Goal: Information Seeking & Learning: Learn about a topic

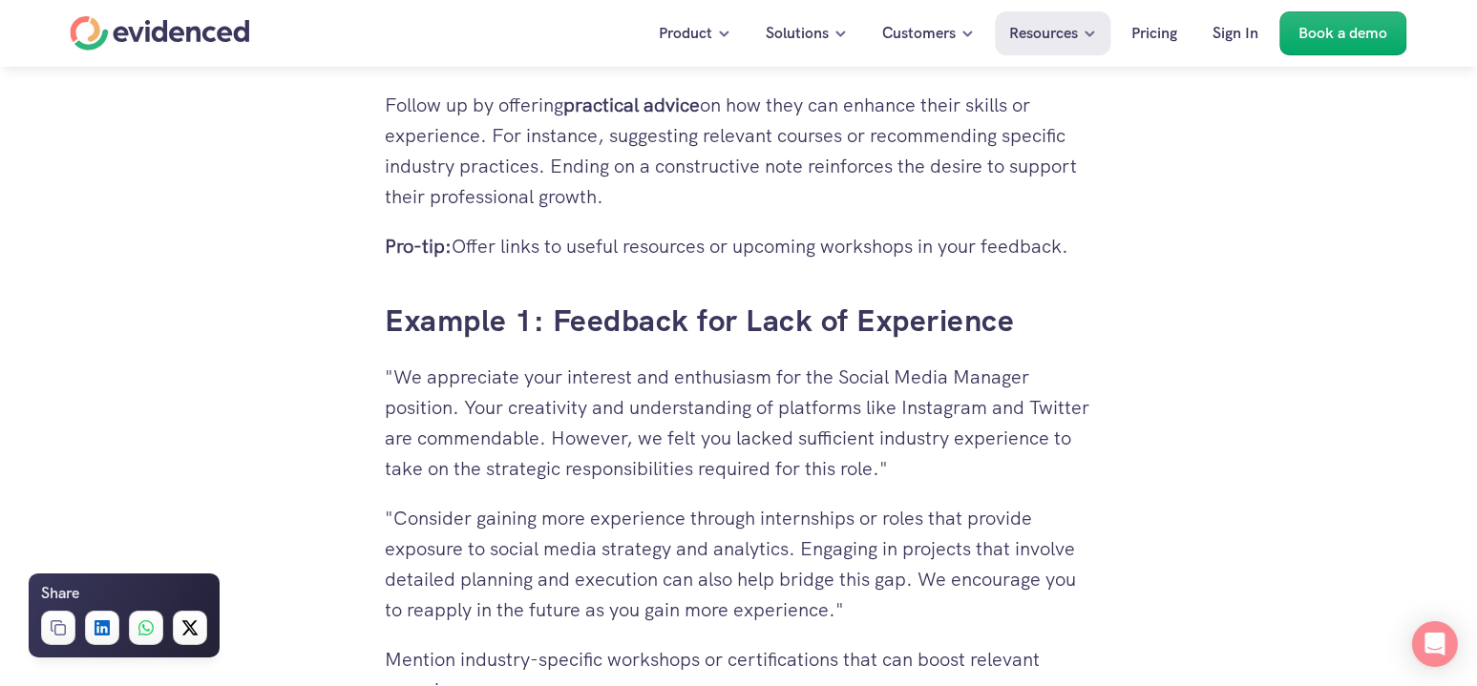
scroll to position [4176, 0]
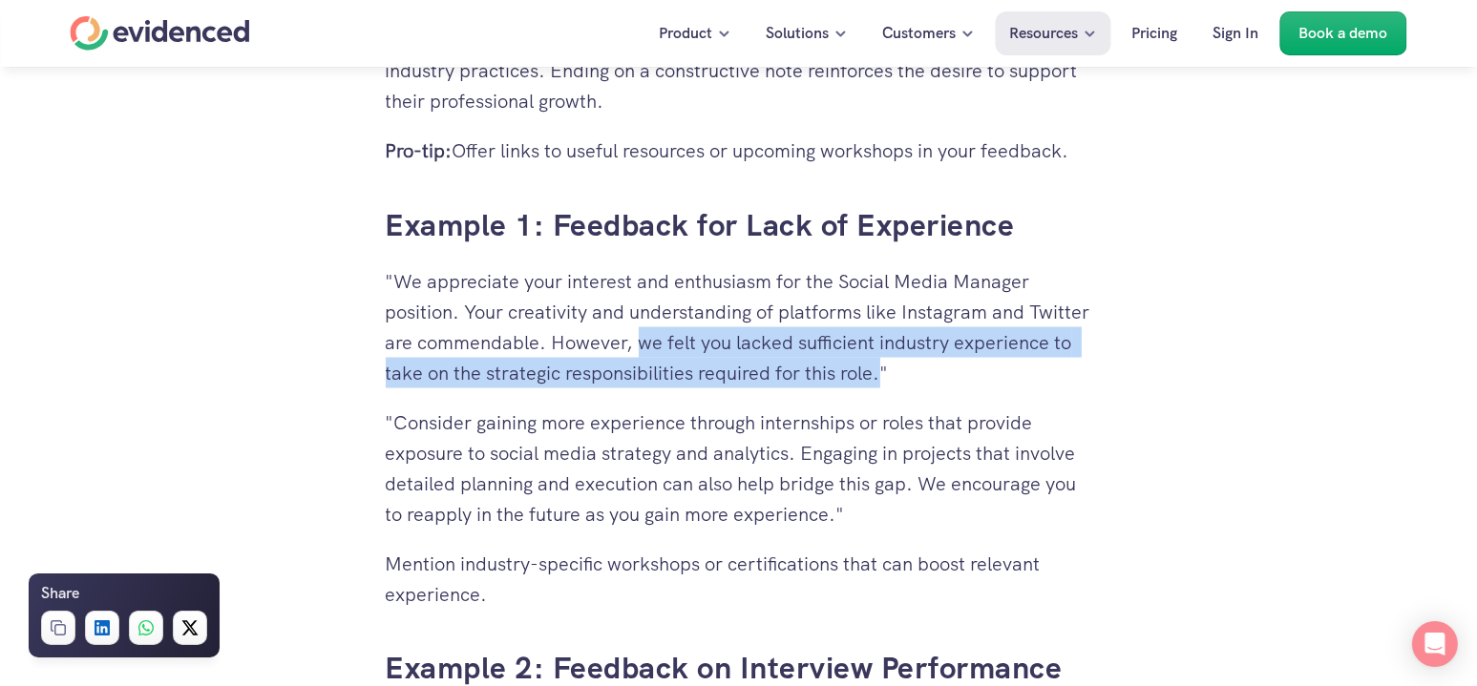
drag, startPoint x: 702, startPoint y: 341, endPoint x: 1002, endPoint y: 367, distance: 301.8
click at [1002, 367] on p ""We appreciate your interest and enthusiasm for the Social Media Manager positi…" at bounding box center [739, 327] width 706 height 122
copy p "we felt you lacked sufficient industry experience to take on the strategic resp…"
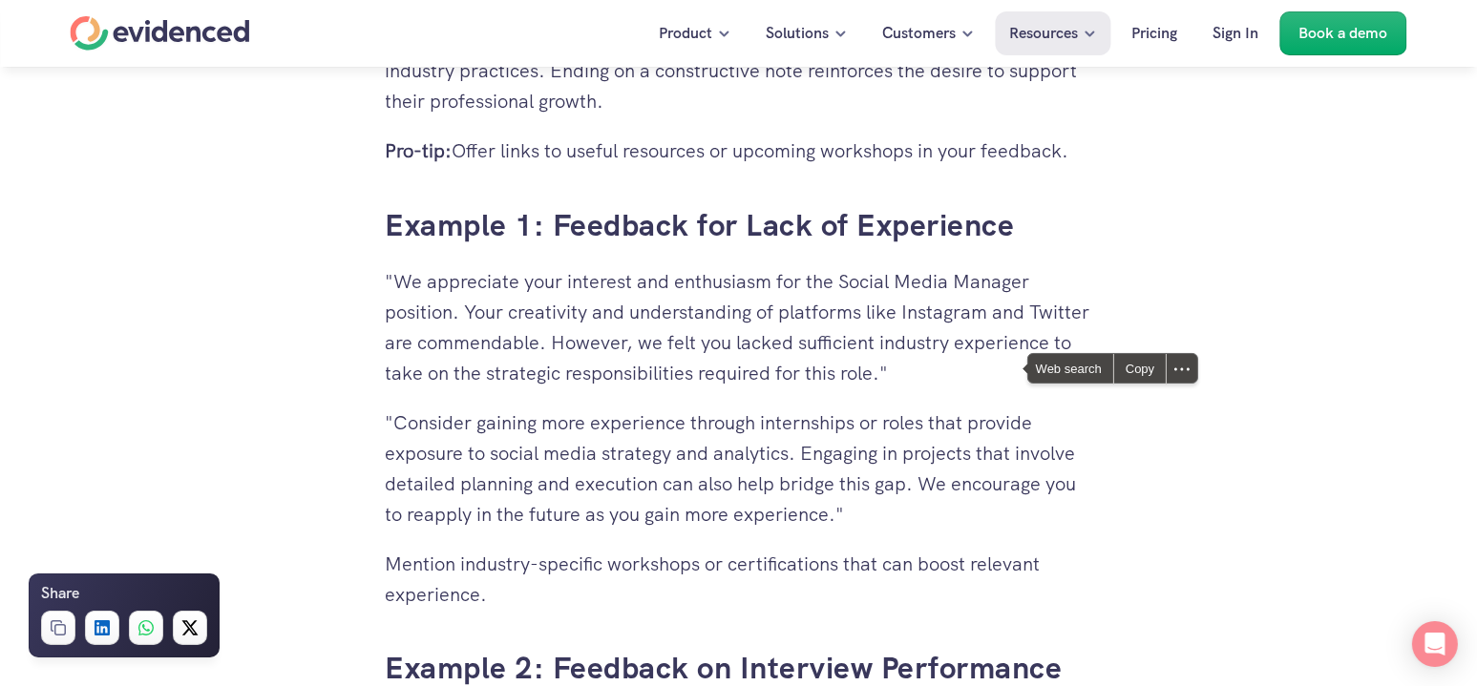
click at [569, 414] on p ""Consider gaining more experience through internships or roles that provide exp…" at bounding box center [739, 469] width 706 height 122
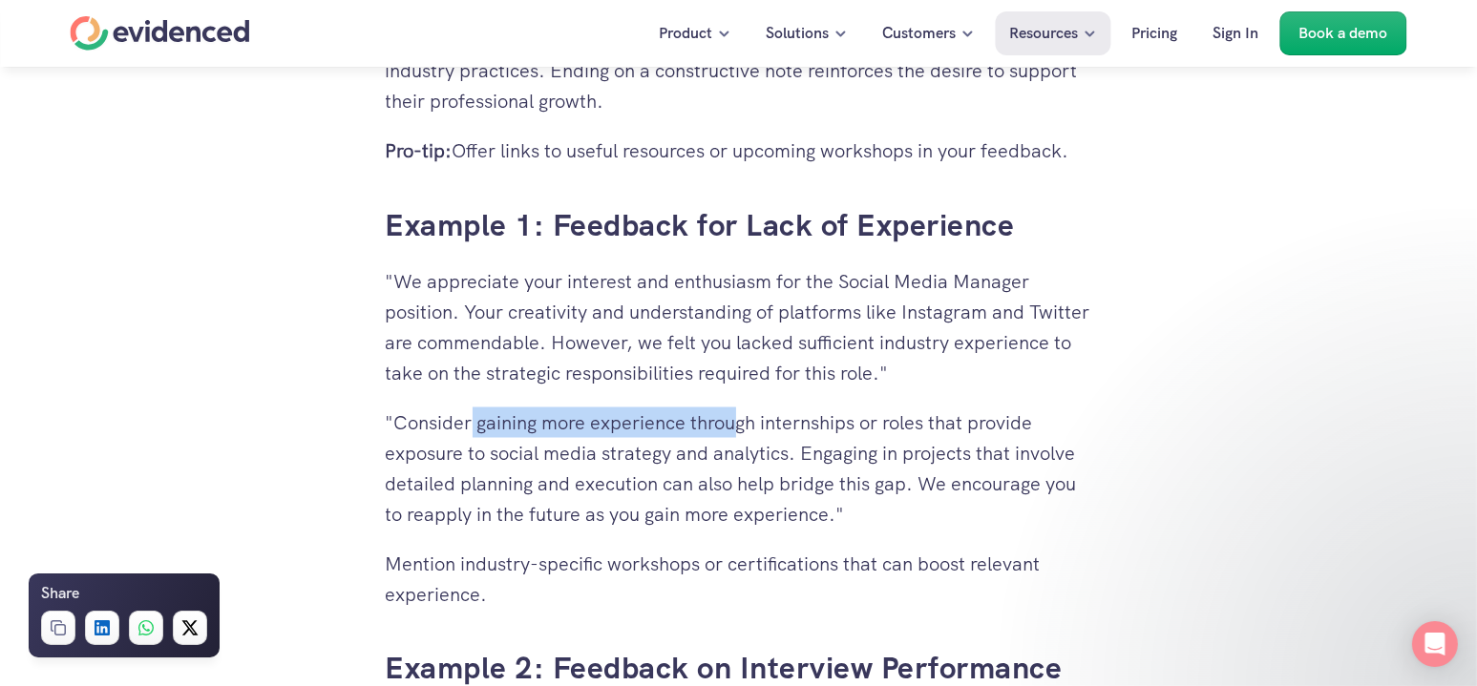
drag, startPoint x: 509, startPoint y: 425, endPoint x: 734, endPoint y: 428, distance: 225.3
click at [734, 428] on p ""Consider gaining more experience through internships or roles that provide exp…" at bounding box center [739, 469] width 706 height 122
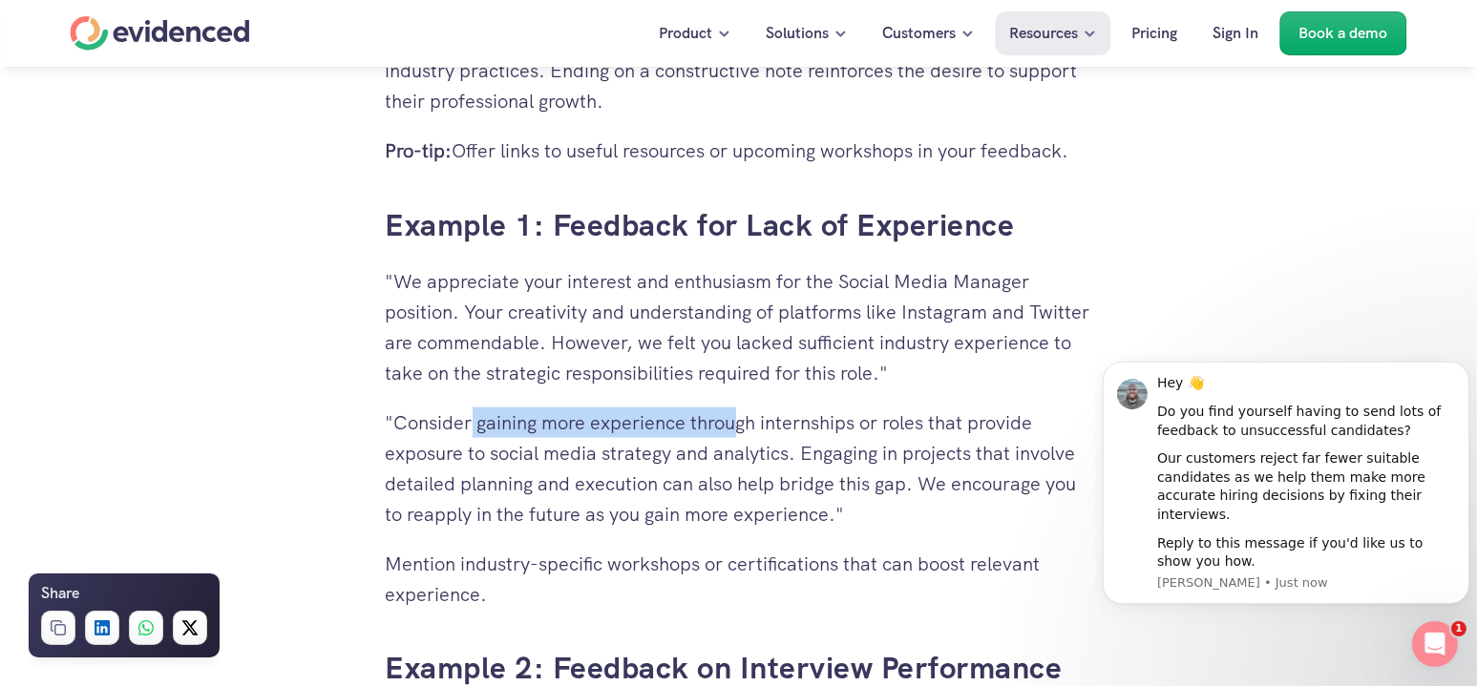
scroll to position [0, 0]
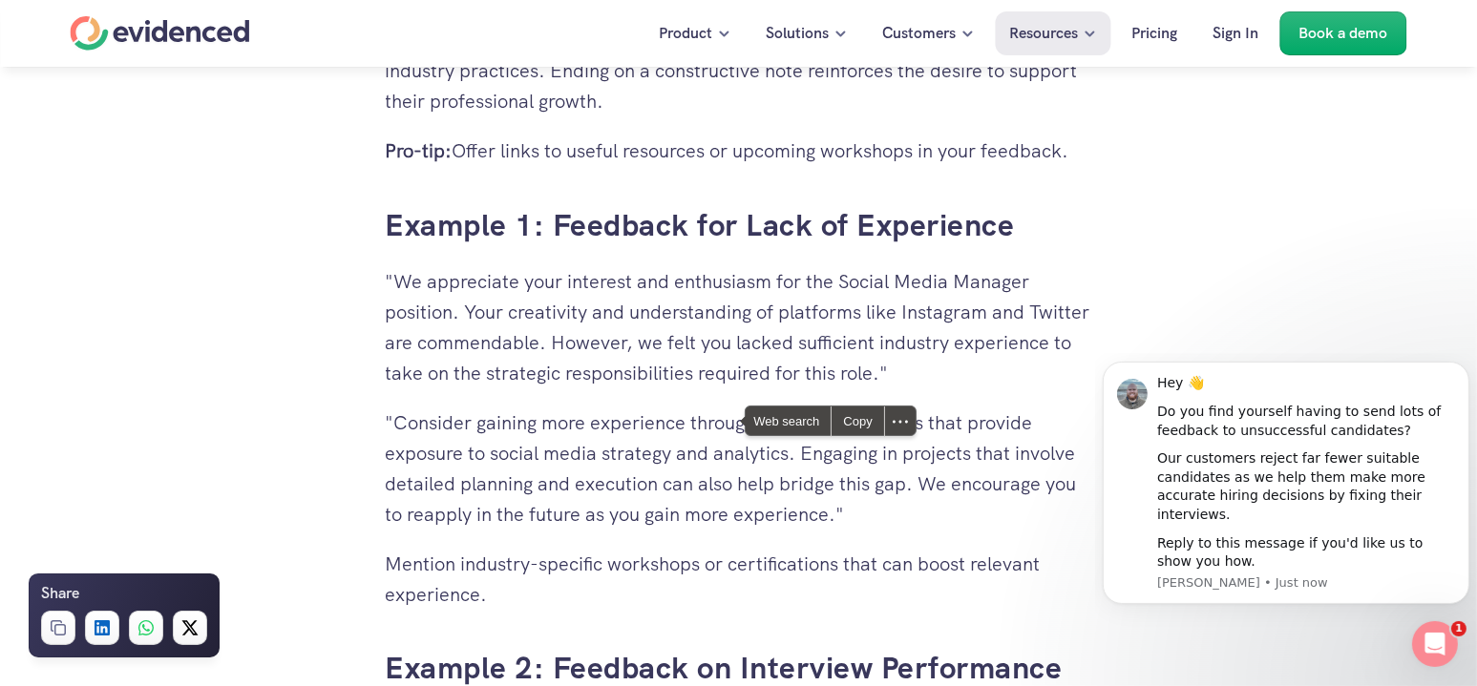
click at [450, 466] on p ""Consider gaining more experience through internships or roles that provide exp…" at bounding box center [739, 469] width 706 height 122
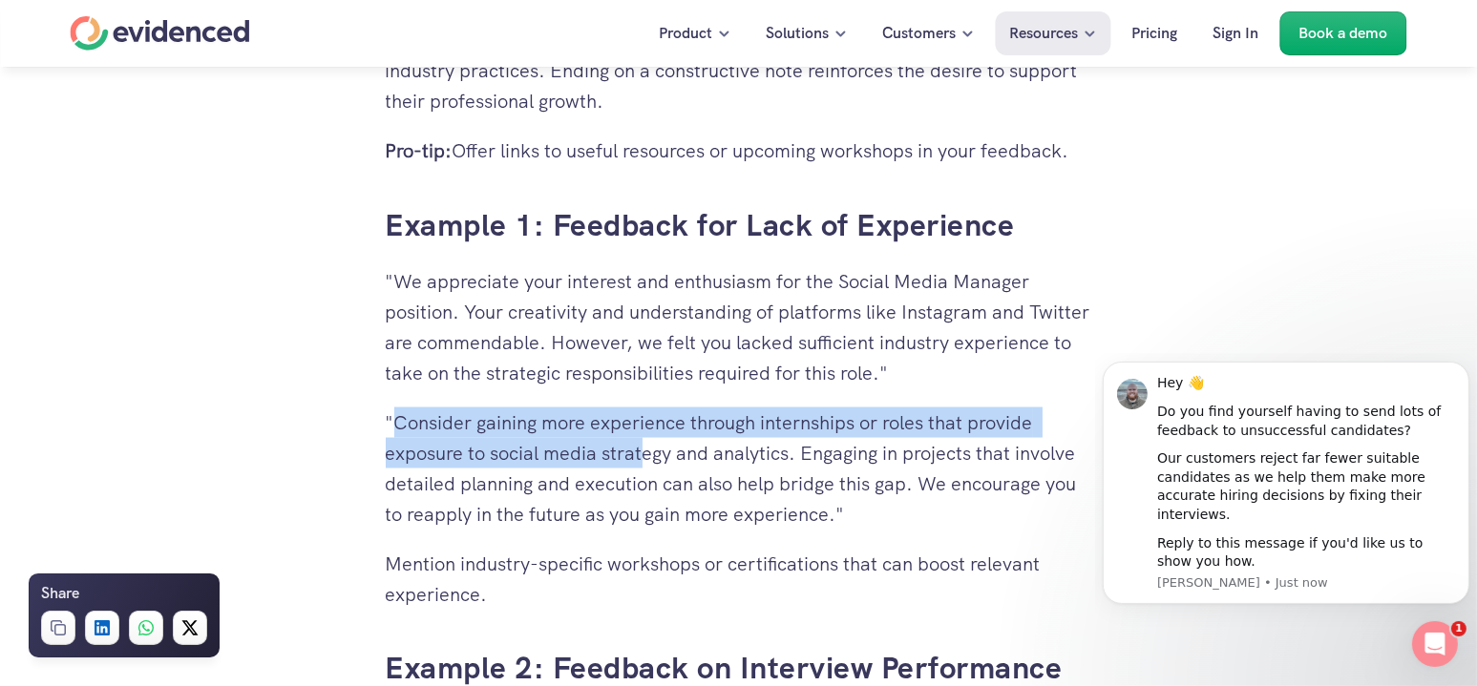
drag, startPoint x: 395, startPoint y: 426, endPoint x: 643, endPoint y: 443, distance: 248.8
click at [643, 443] on p ""Consider gaining more experience through internships or roles that provide exp…" at bounding box center [739, 469] width 706 height 122
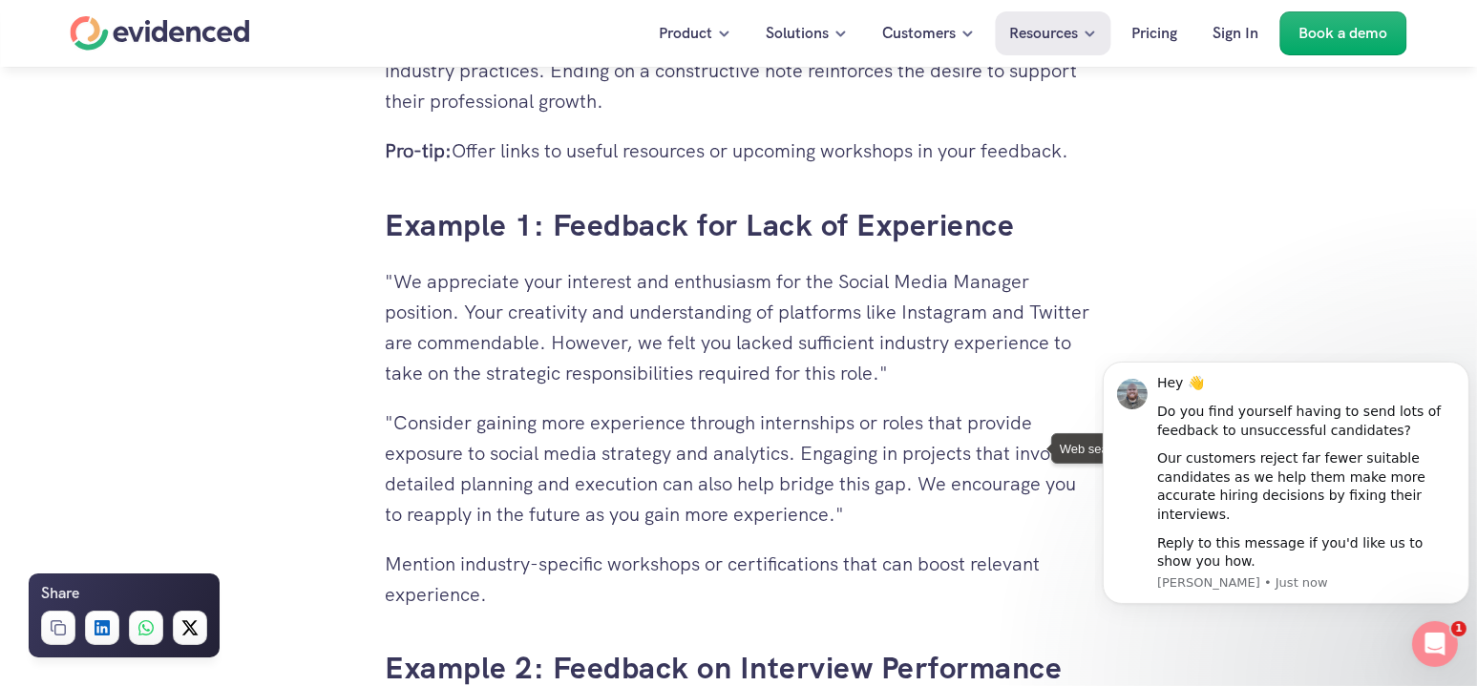
click at [570, 408] on p ""Consider gaining more experience through internships or roles that provide exp…" at bounding box center [739, 469] width 706 height 122
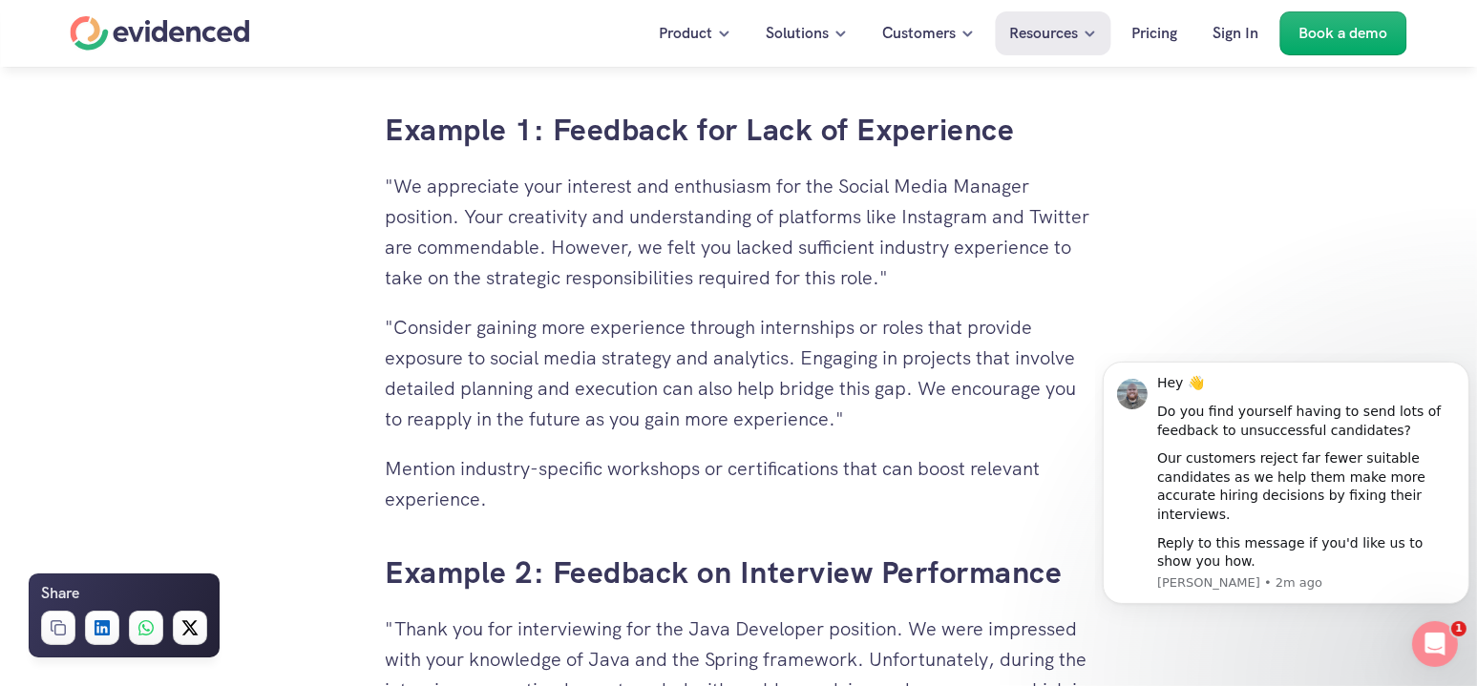
scroll to position [4367, 0]
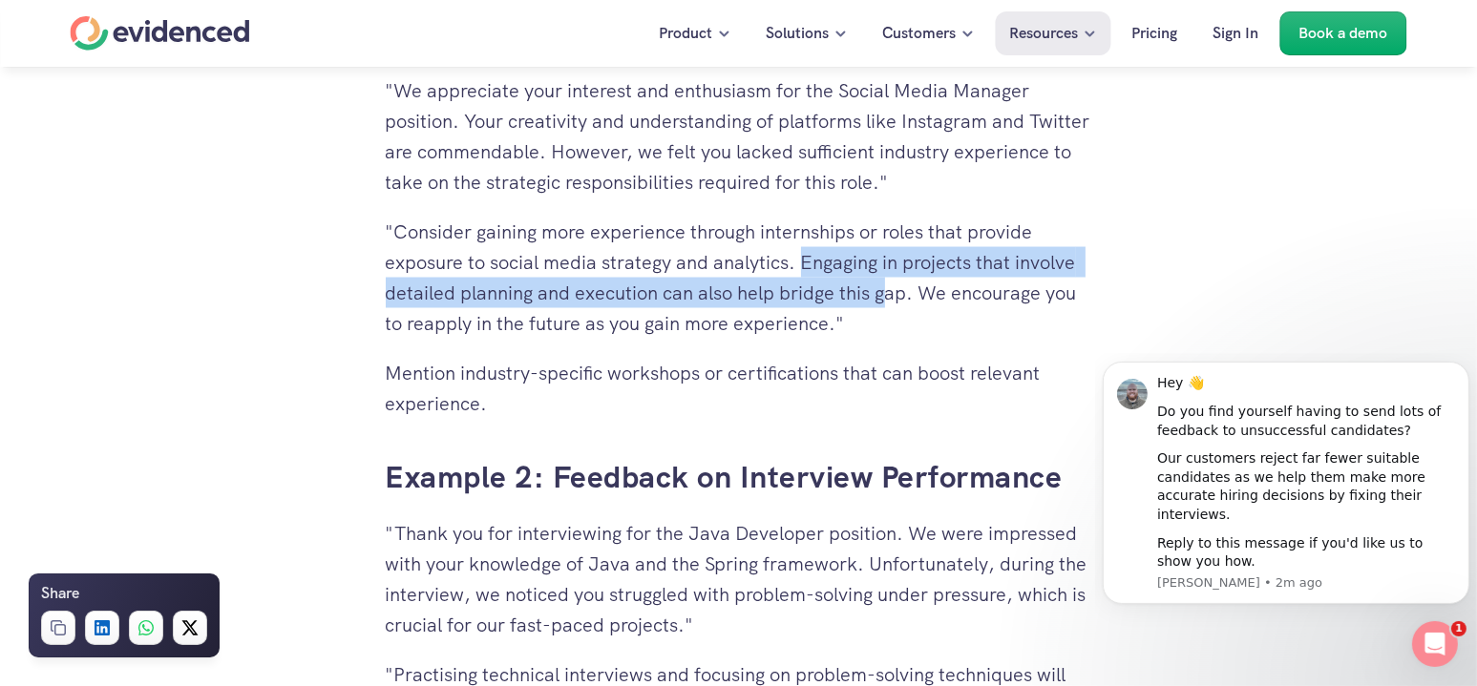
drag, startPoint x: 804, startPoint y: 261, endPoint x: 891, endPoint y: 291, distance: 93.0
click at [891, 291] on p ""Consider gaining more experience through internships or roles that provide exp…" at bounding box center [739, 278] width 706 height 122
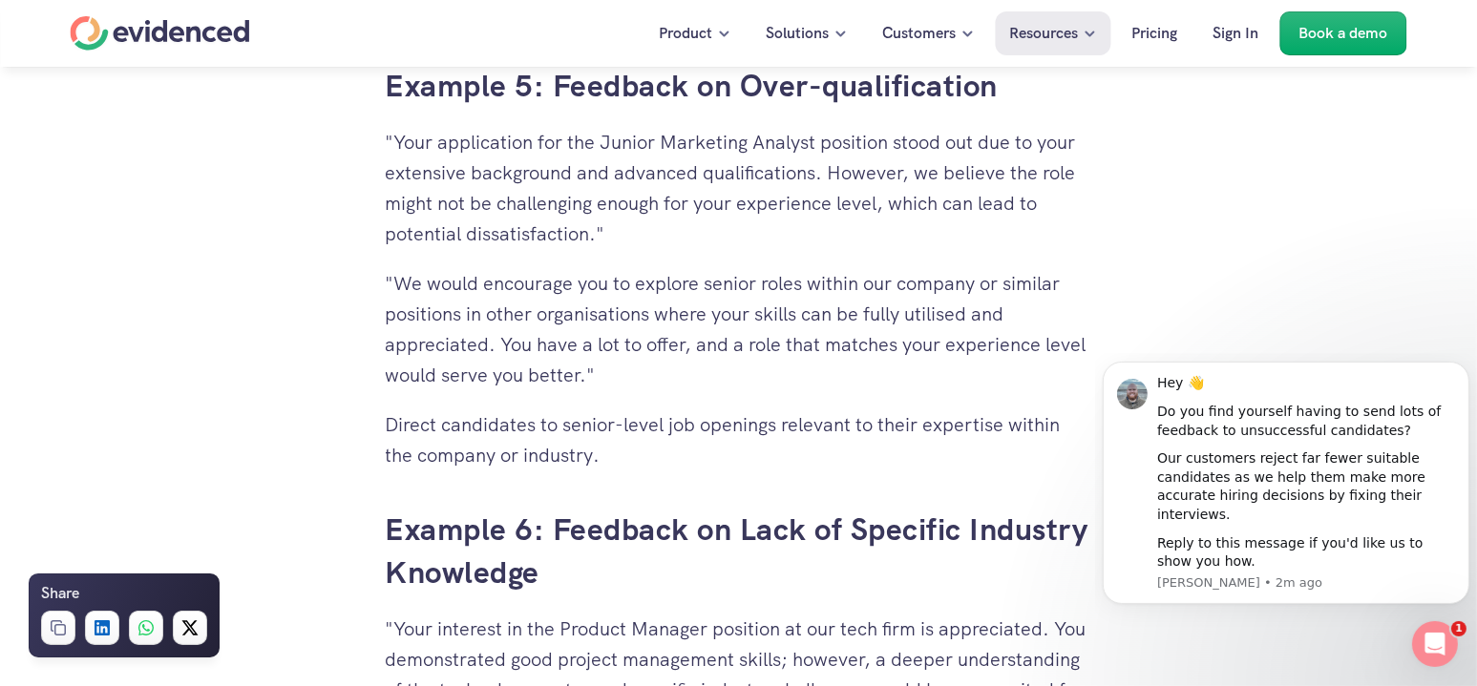
scroll to position [6466, 0]
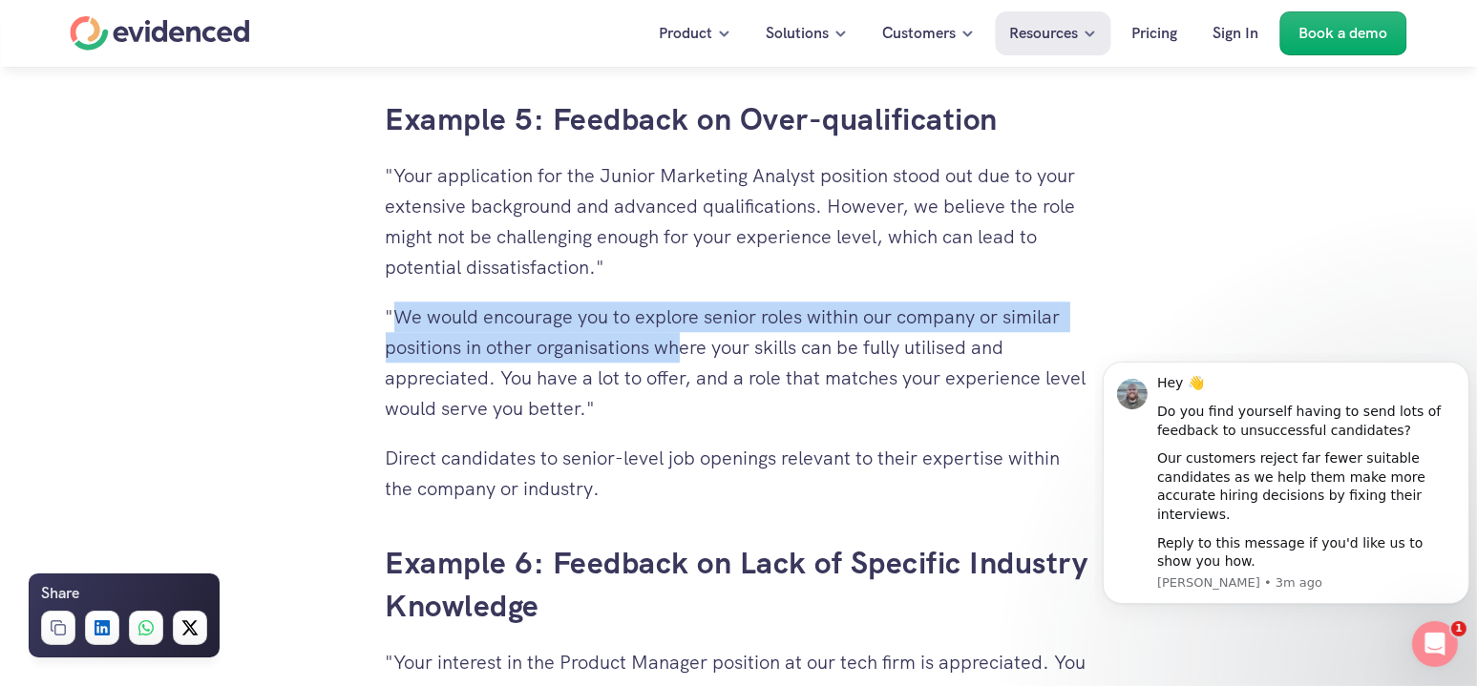
drag, startPoint x: 396, startPoint y: 313, endPoint x: 1448, endPoint y: 332, distance: 1052.0
click at [688, 350] on p ""We would encourage you to explore senior roles within our company or similar p…" at bounding box center [739, 363] width 706 height 122
